Goal: Navigation & Orientation: Find specific page/section

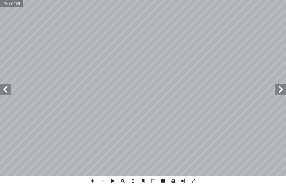
click at [10, 88] on span at bounding box center [5, 89] width 11 height 11
click at [279, 93] on span at bounding box center [280, 89] width 11 height 11
click at [283, 90] on span at bounding box center [280, 89] width 11 height 11
click at [282, 93] on span at bounding box center [280, 89] width 11 height 11
click at [278, 93] on span at bounding box center [280, 89] width 11 height 11
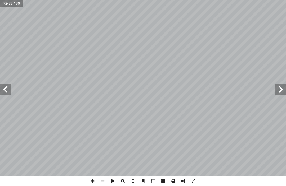
click at [280, 92] on span at bounding box center [280, 89] width 11 height 11
